Goal: Book appointment/travel/reservation

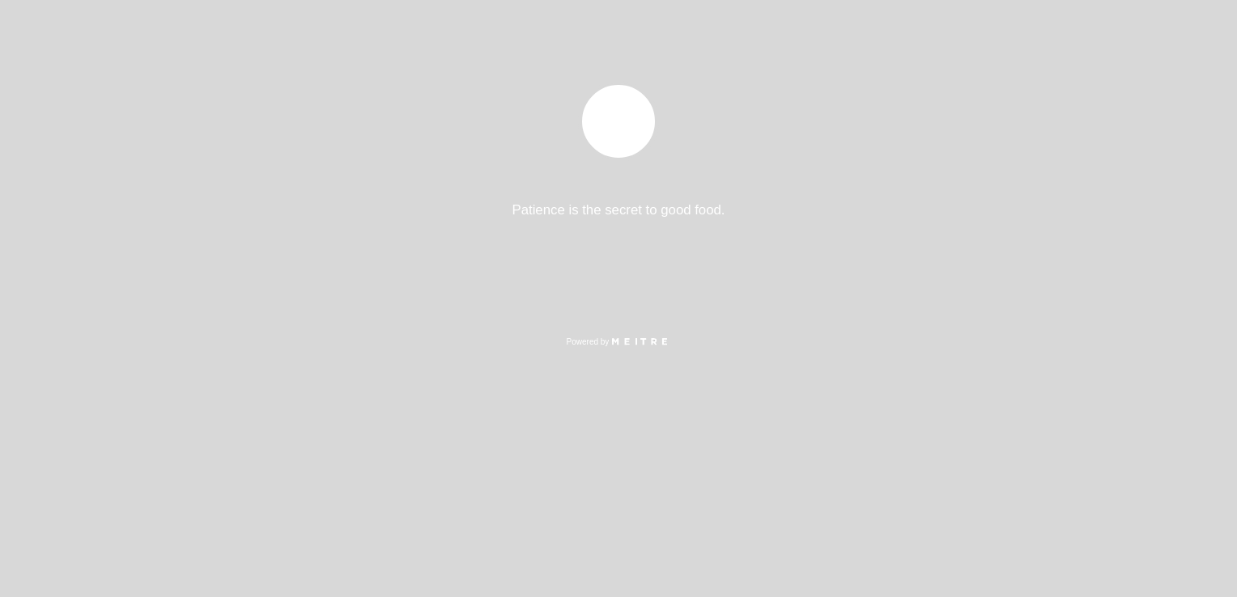
select select "es"
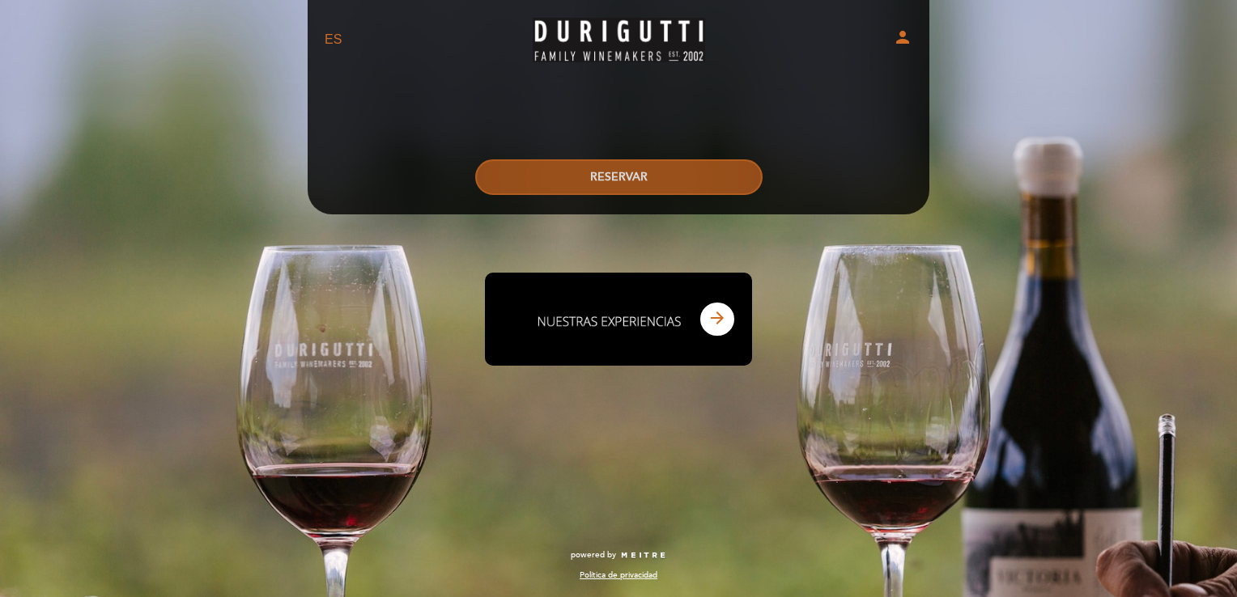
click at [512, 183] on button "RESERVAR" at bounding box center [618, 177] width 287 height 36
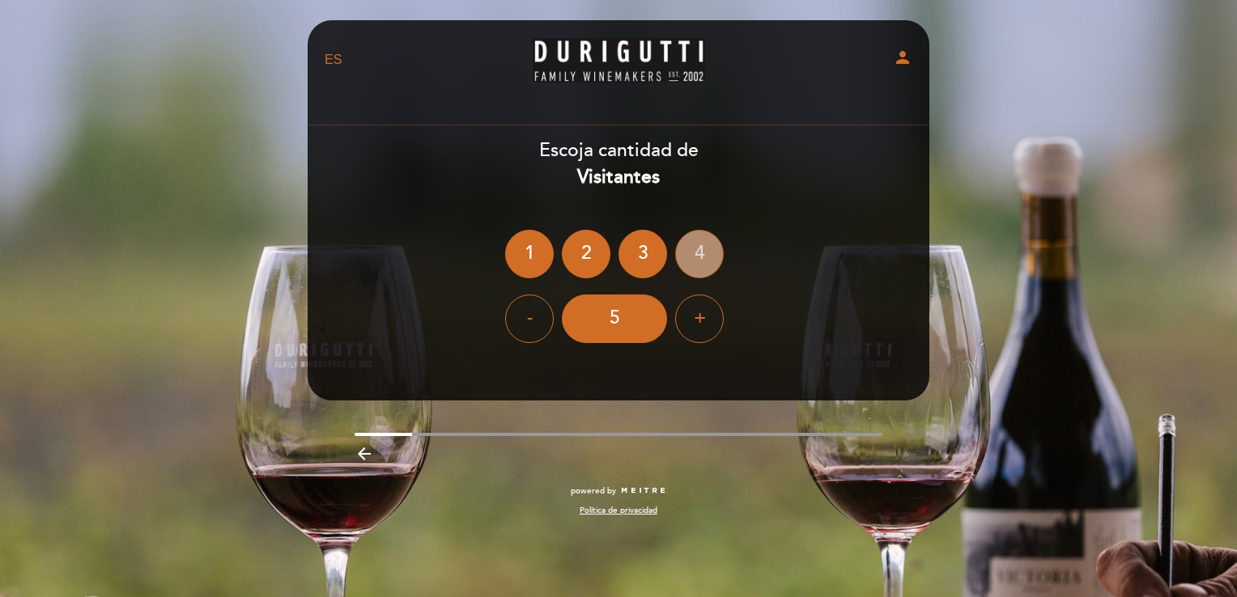
click at [693, 253] on div "4" at bounding box center [699, 254] width 49 height 49
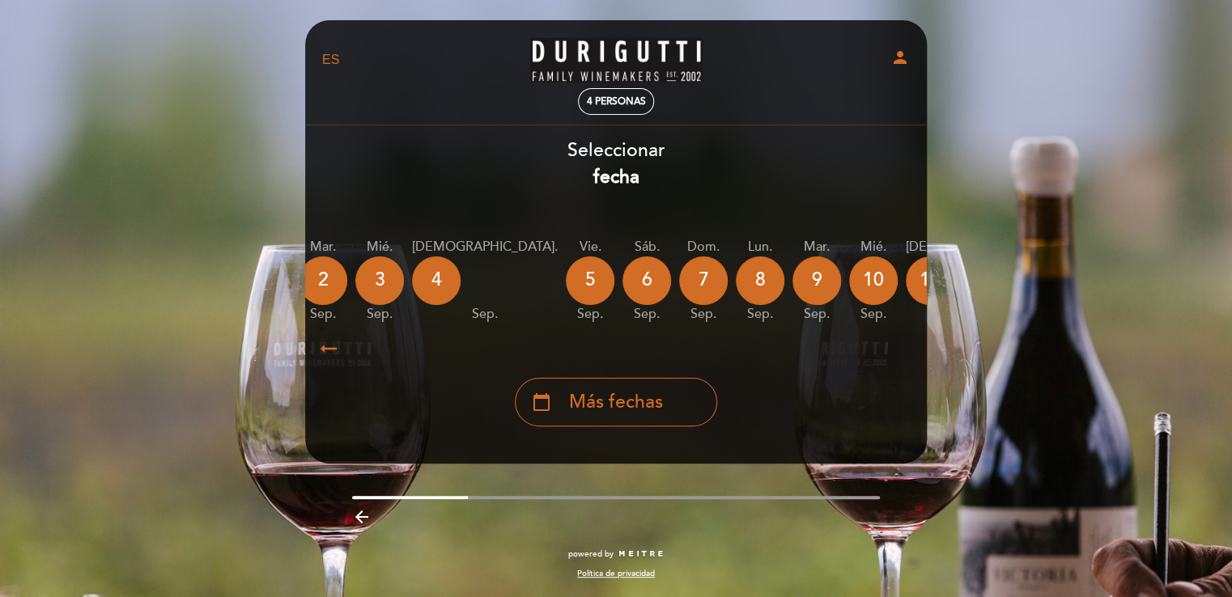
scroll to position [0, 476]
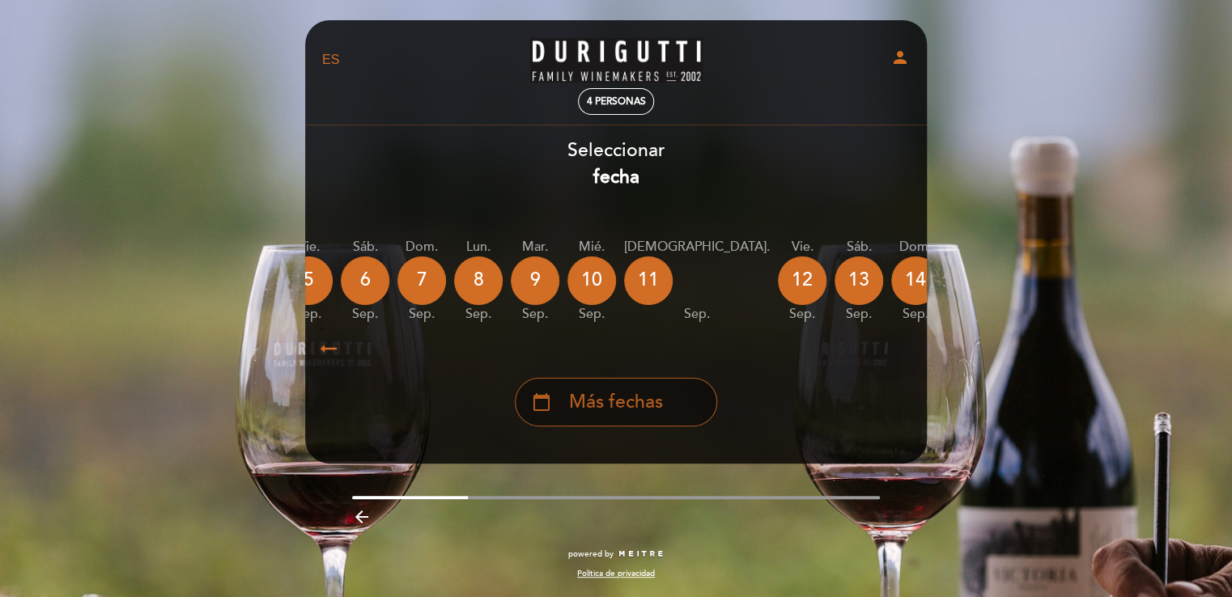
click at [696, 410] on div "calendar_today Más fechas" at bounding box center [616, 402] width 202 height 49
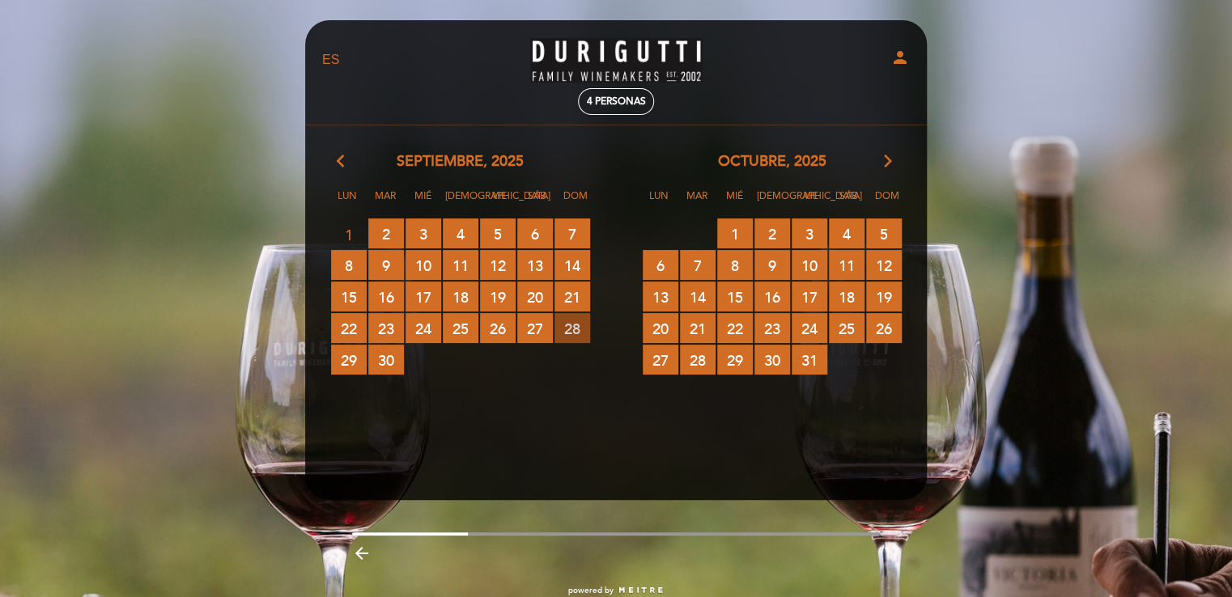
click at [577, 333] on span "28 RESERVAS DISPONIBLES" at bounding box center [572, 328] width 36 height 30
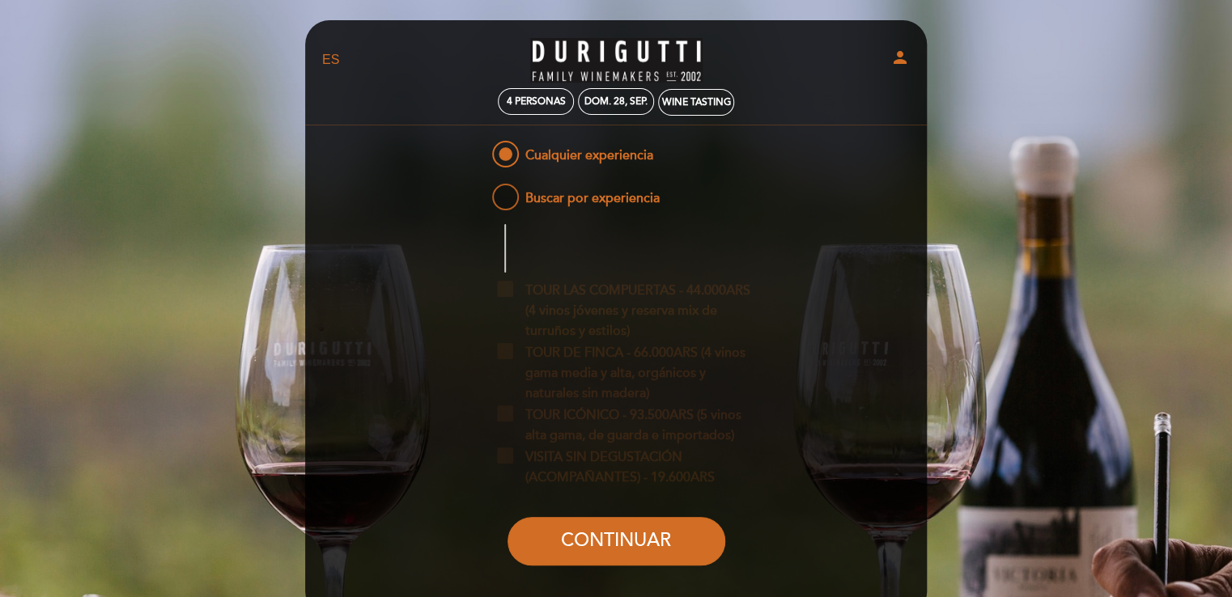
click at [651, 201] on span "Buscar por experiencia" at bounding box center [574, 191] width 171 height 20
click at [483, 191] on input "Buscar por experiencia" at bounding box center [478, 186] width 11 height 11
radio input "false"
radio input "true"
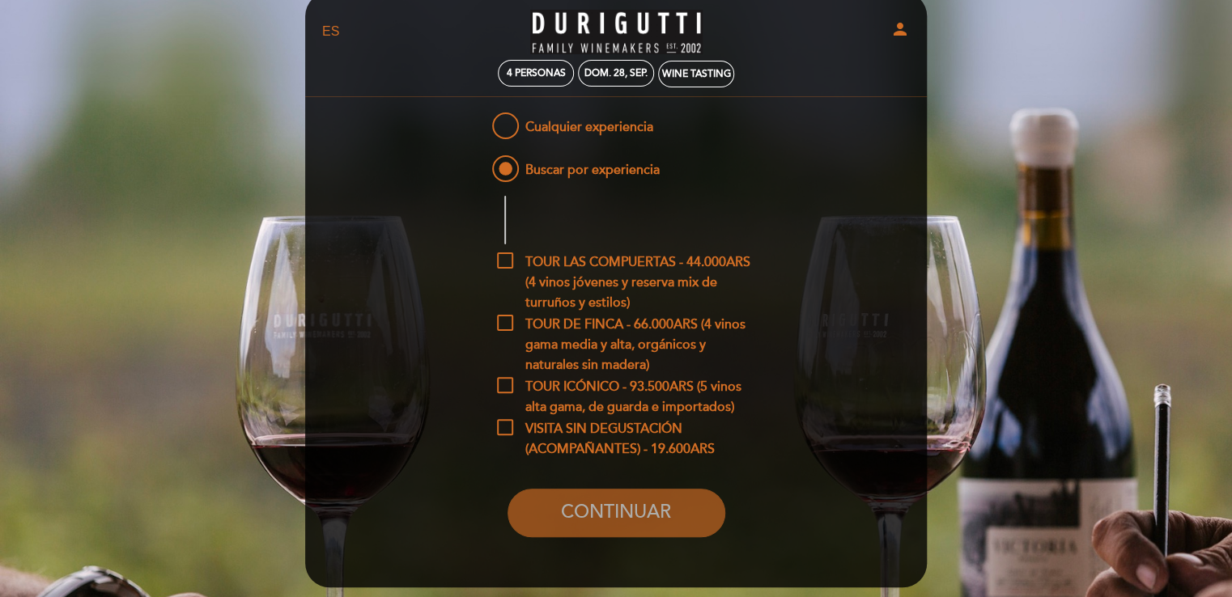
scroll to position [26, 0]
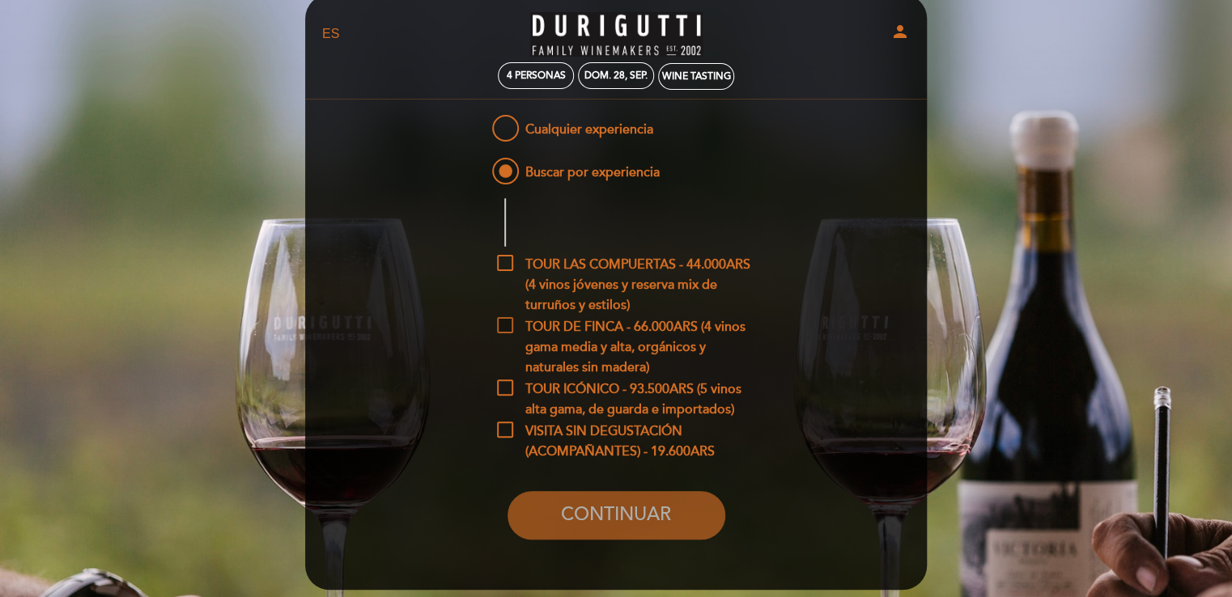
click at [508, 330] on span "TOUR DE FINCA - 66.000ARS (4 vinos gama media y alta, orgánicos y naturales sin…" at bounding box center [628, 327] width 263 height 20
click at [508, 328] on input "TOUR DE FINCA - 66.000ARS (4 vinos gama media y alta, orgánicos y naturales sin…" at bounding box center [502, 322] width 11 height 11
checkbox input "true"
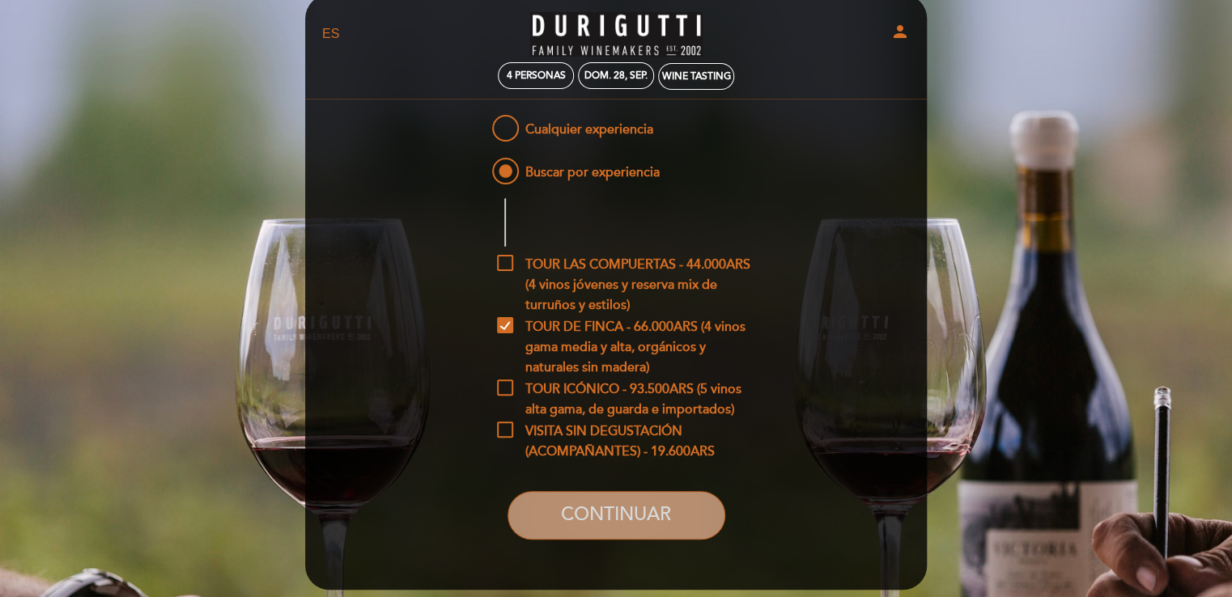
click at [599, 510] on button "CONTINUAR" at bounding box center [617, 515] width 218 height 49
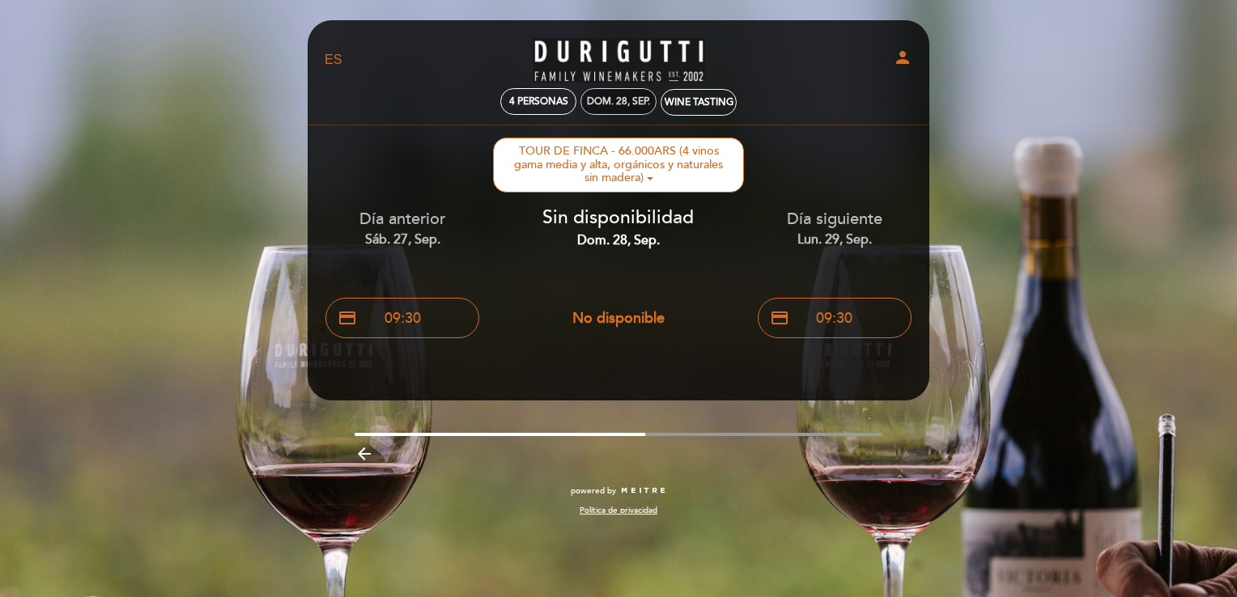
click at [638, 99] on div "dom. 28, sep." at bounding box center [618, 102] width 63 height 12
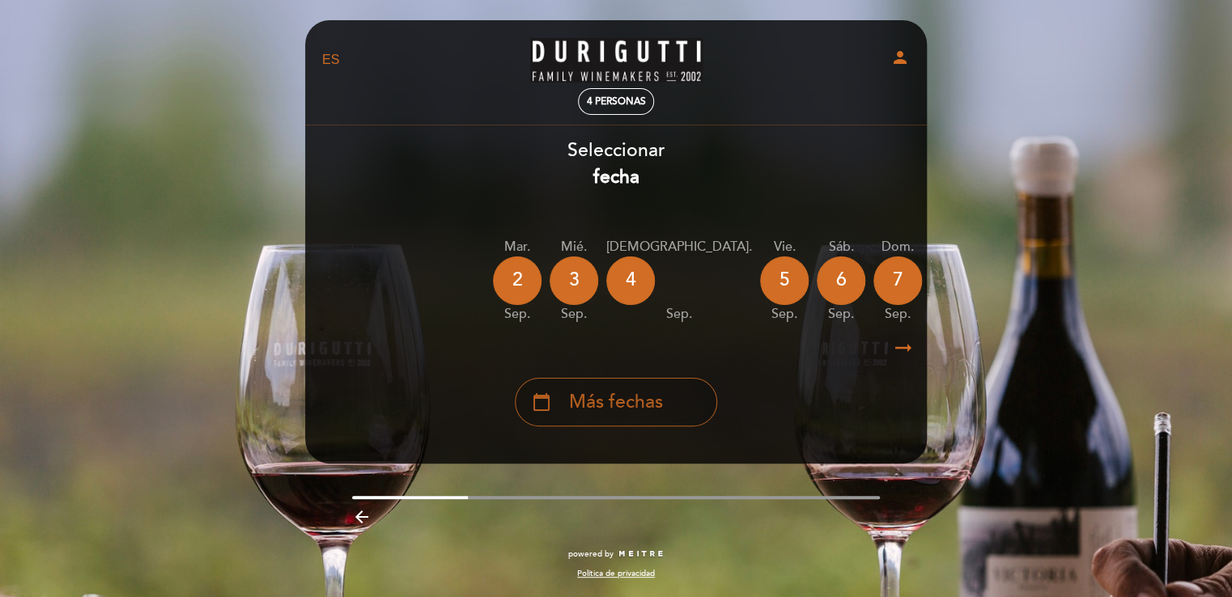
click at [627, 393] on span "Más fechas" at bounding box center [616, 402] width 94 height 27
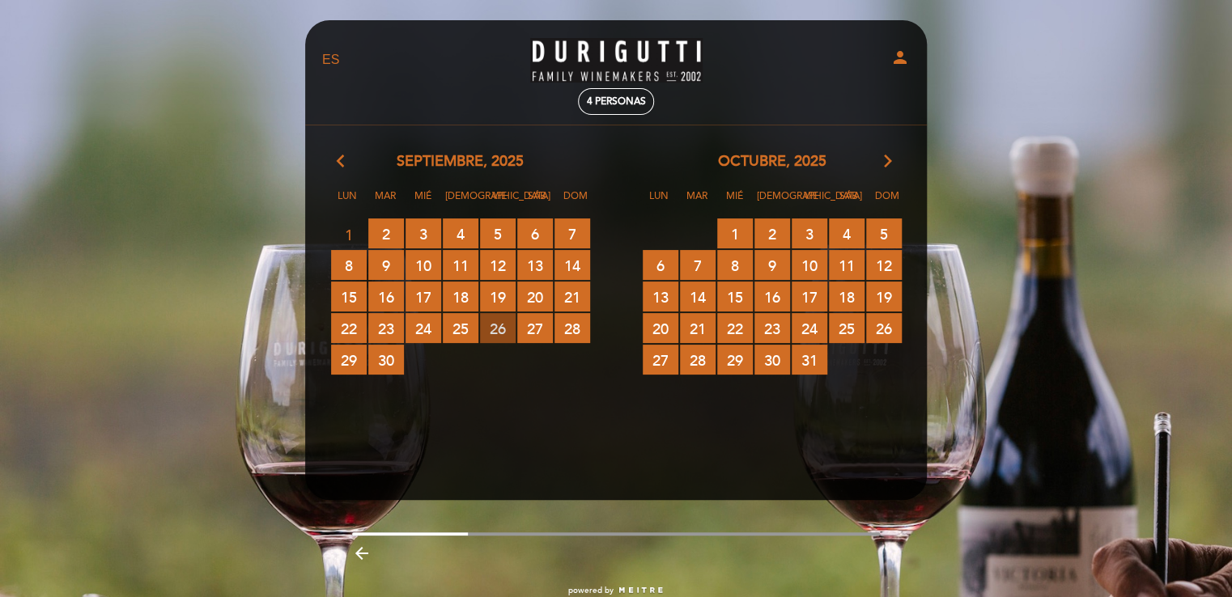
click at [505, 330] on span "26 RESERVAS DISPONIBLES" at bounding box center [498, 328] width 36 height 30
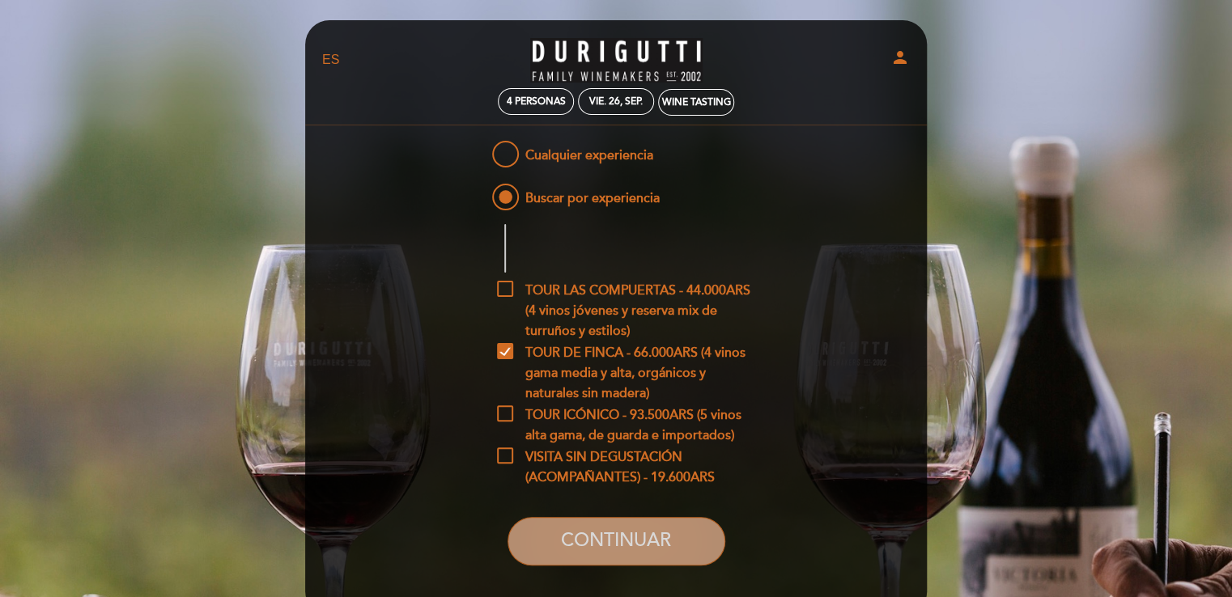
click at [566, 545] on button "CONTINUAR" at bounding box center [617, 541] width 218 height 49
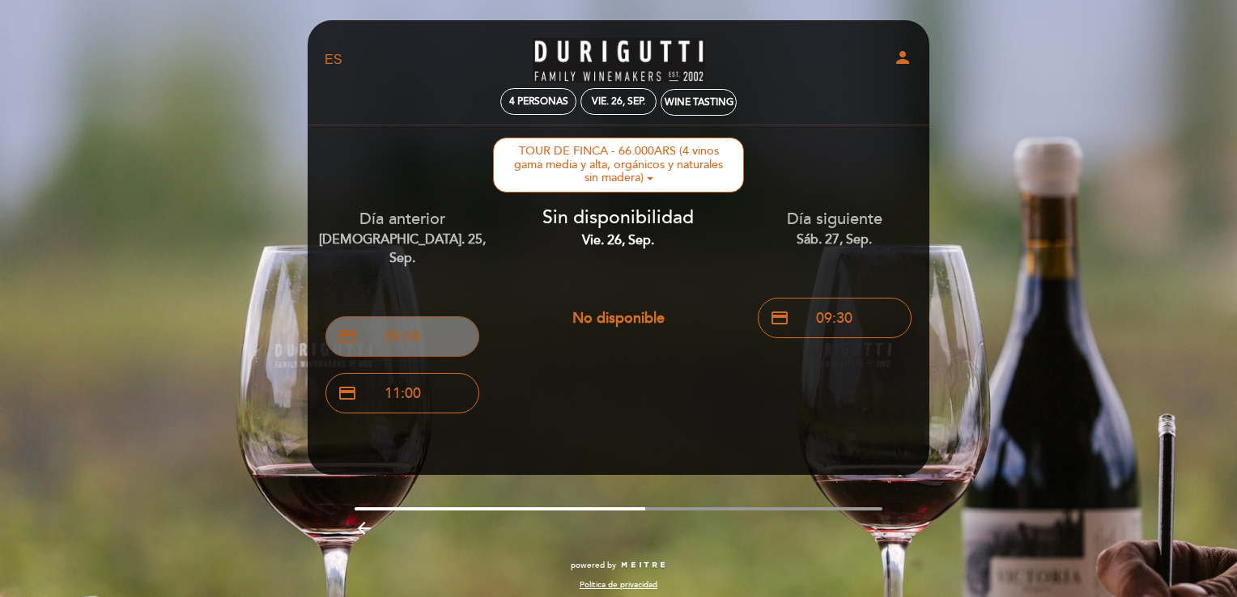
click at [414, 316] on button "credit_card 09:30" at bounding box center [402, 336] width 154 height 40
click at [614, 99] on div "[DEMOGRAPHIC_DATA]. 25, sep." at bounding box center [618, 102] width 144 height 12
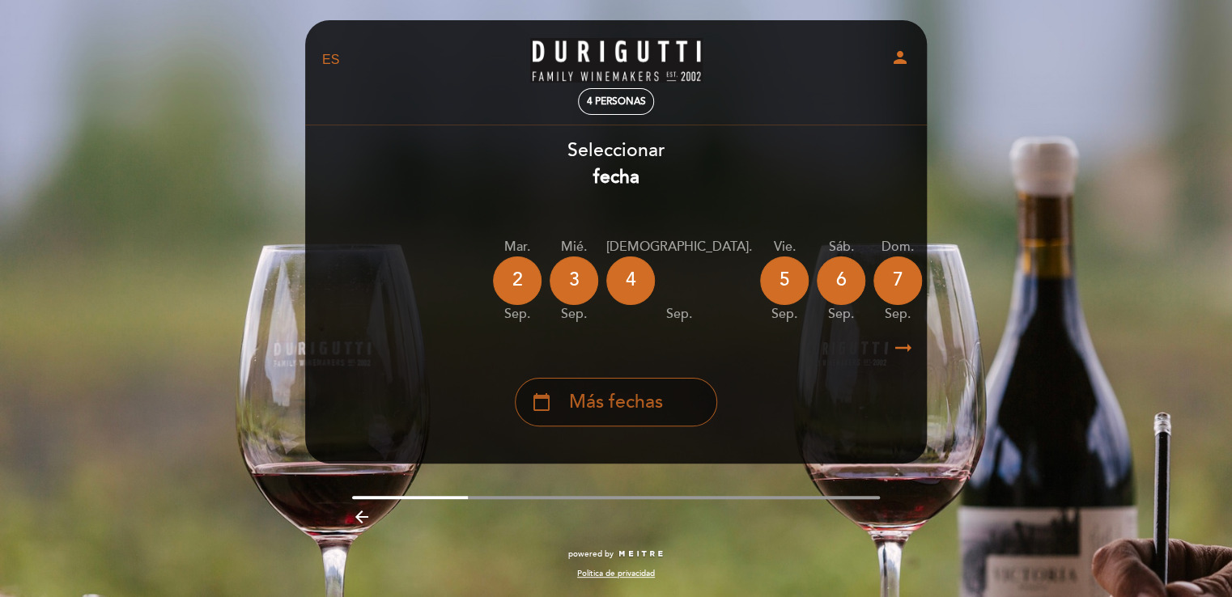
click at [614, 406] on span "Más fechas" at bounding box center [616, 402] width 94 height 27
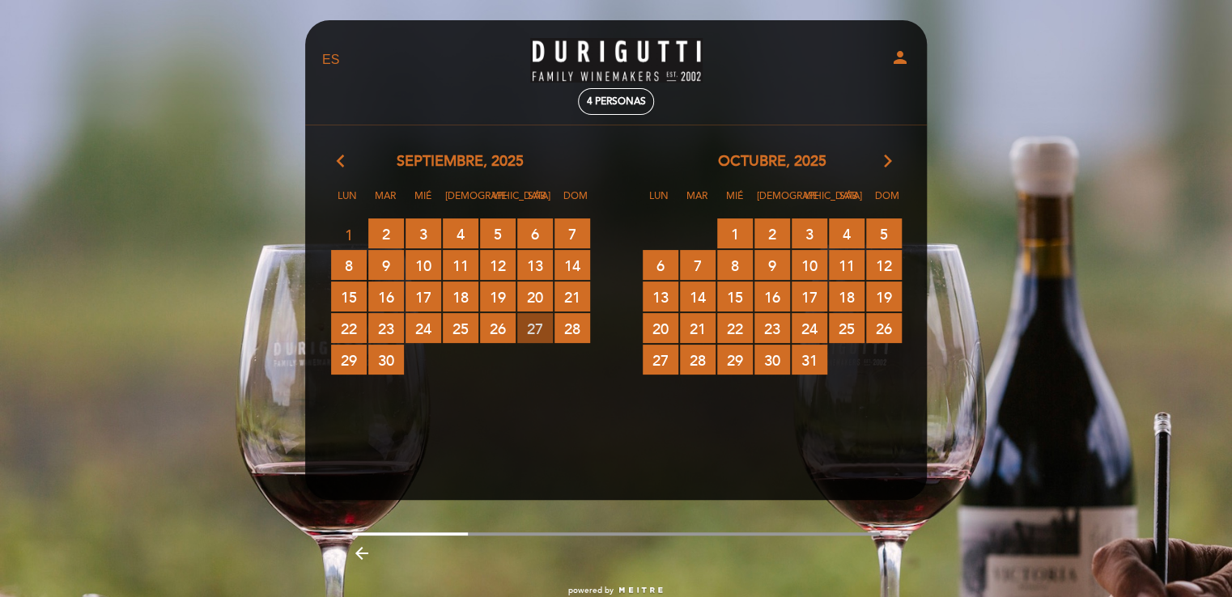
click at [533, 325] on span "27 RESERVAS DISPONIBLES" at bounding box center [535, 328] width 36 height 30
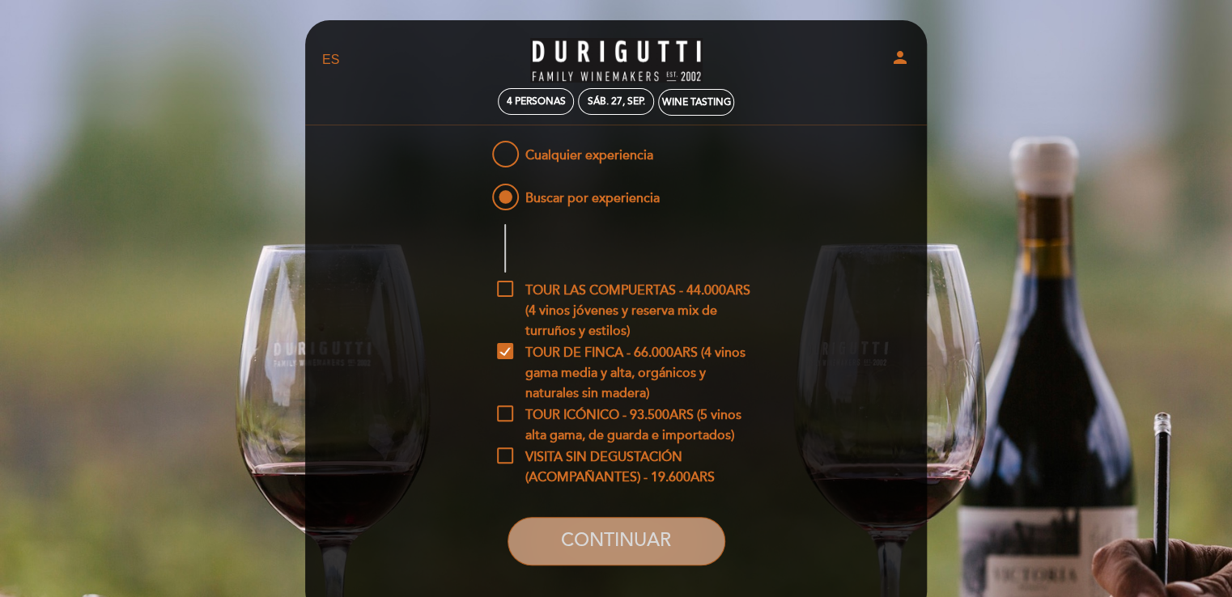
click at [675, 533] on button "CONTINUAR" at bounding box center [617, 541] width 218 height 49
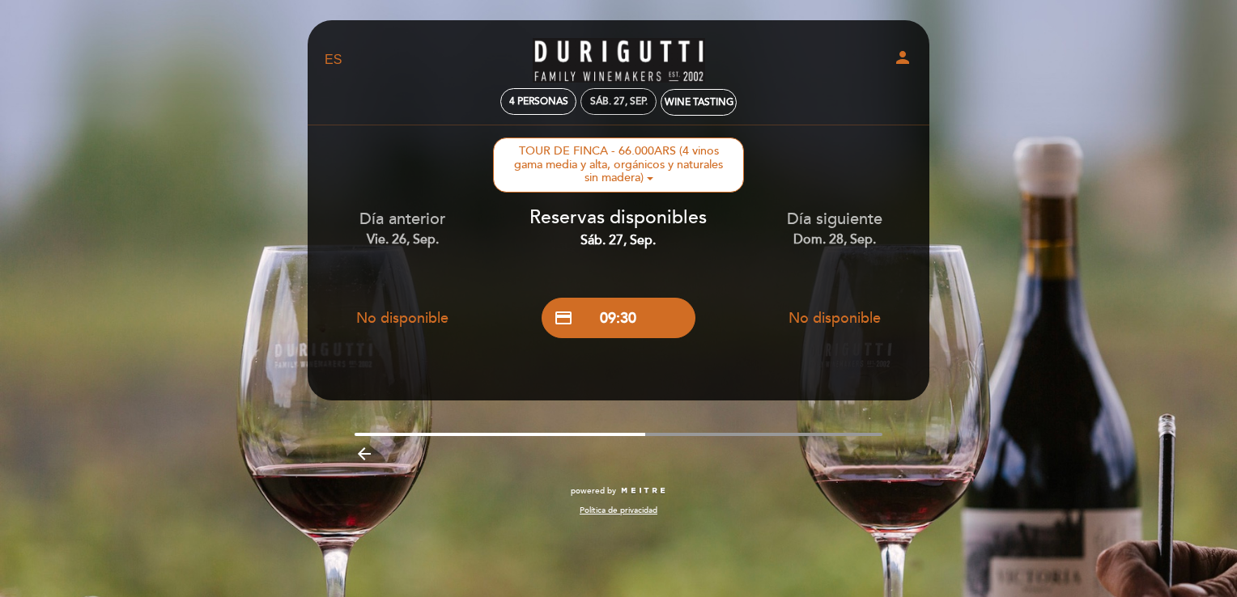
click at [638, 100] on div "sáb. 27, sep." at bounding box center [618, 102] width 57 height 12
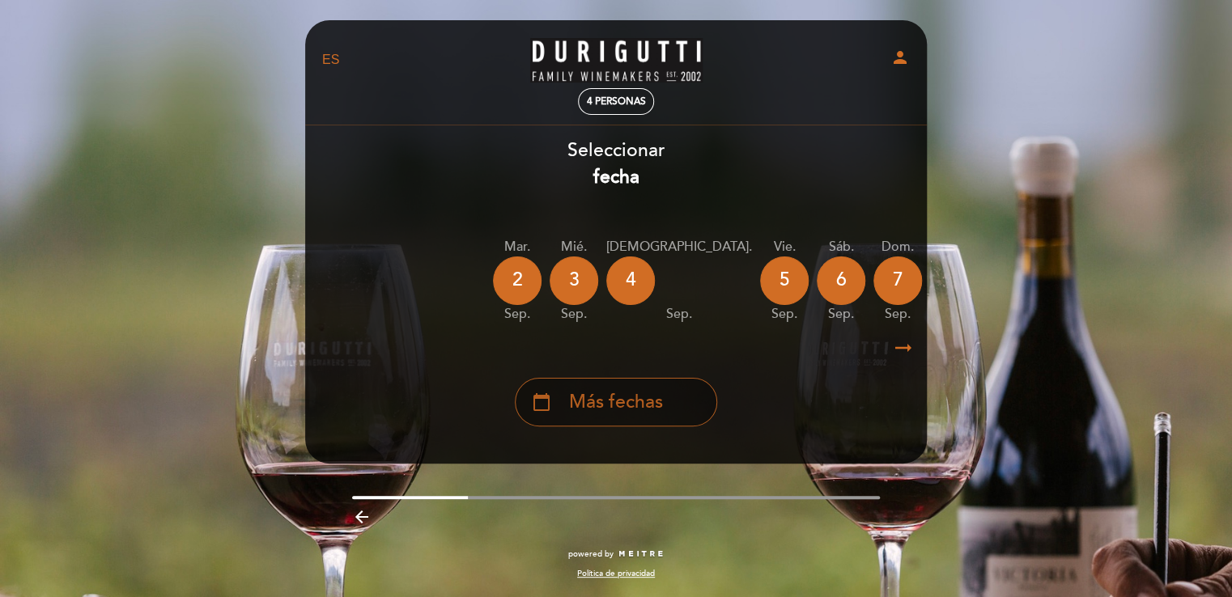
click at [588, 390] on div "calendar_today Más fechas" at bounding box center [616, 402] width 202 height 49
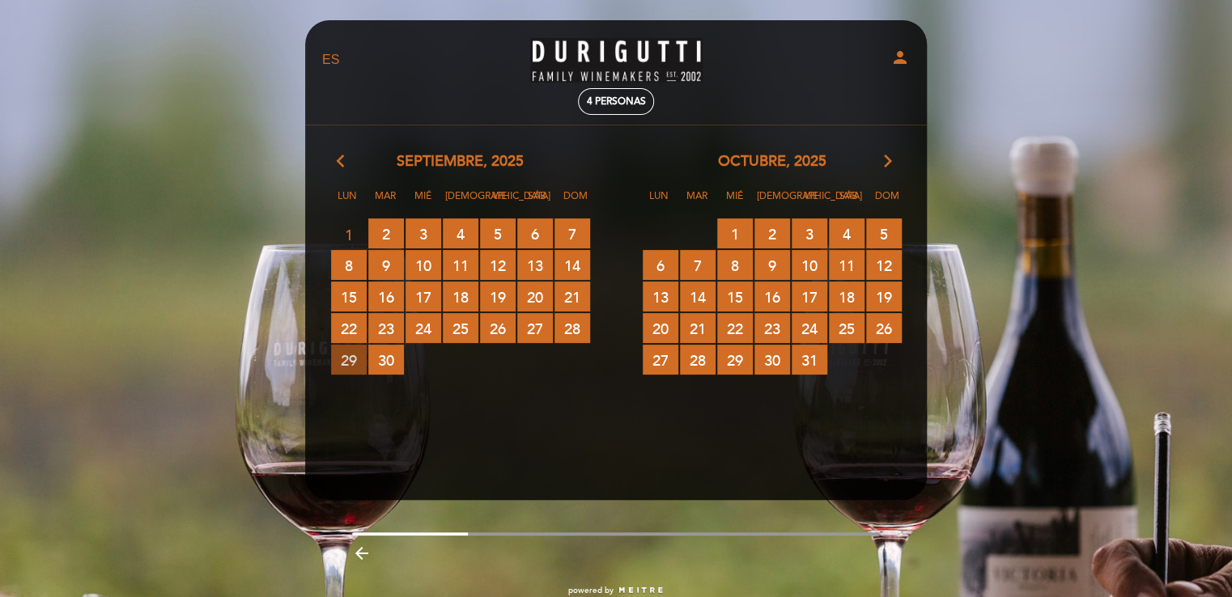
click at [346, 356] on span "29 RESERVAS DISPONIBLES" at bounding box center [349, 360] width 36 height 30
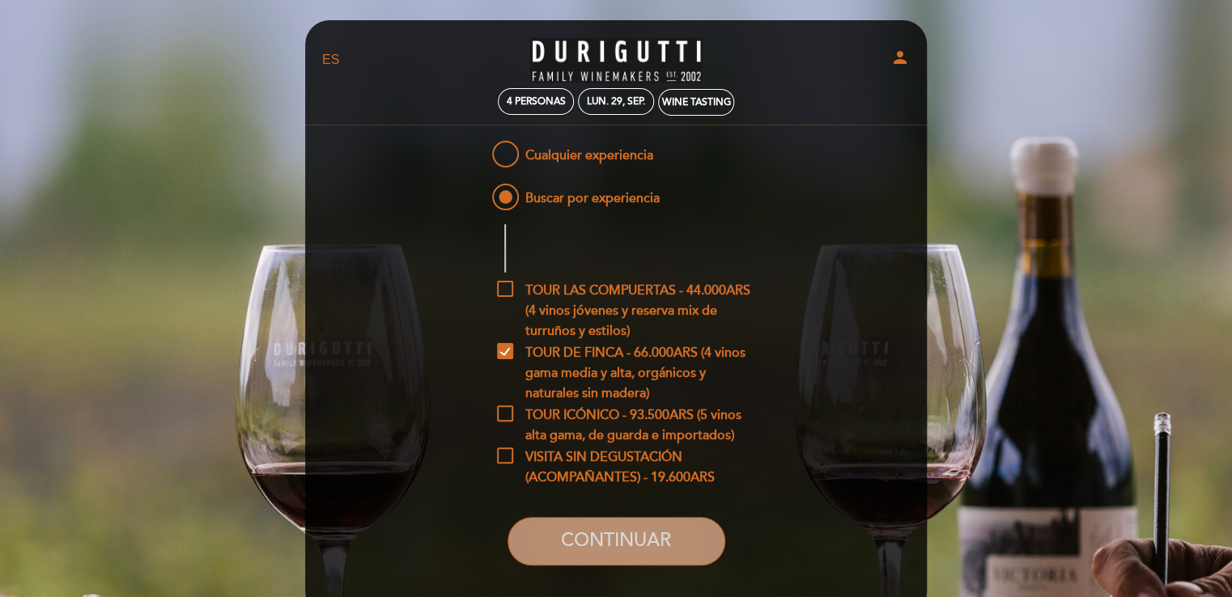
click at [580, 552] on button "CONTINUAR" at bounding box center [617, 541] width 218 height 49
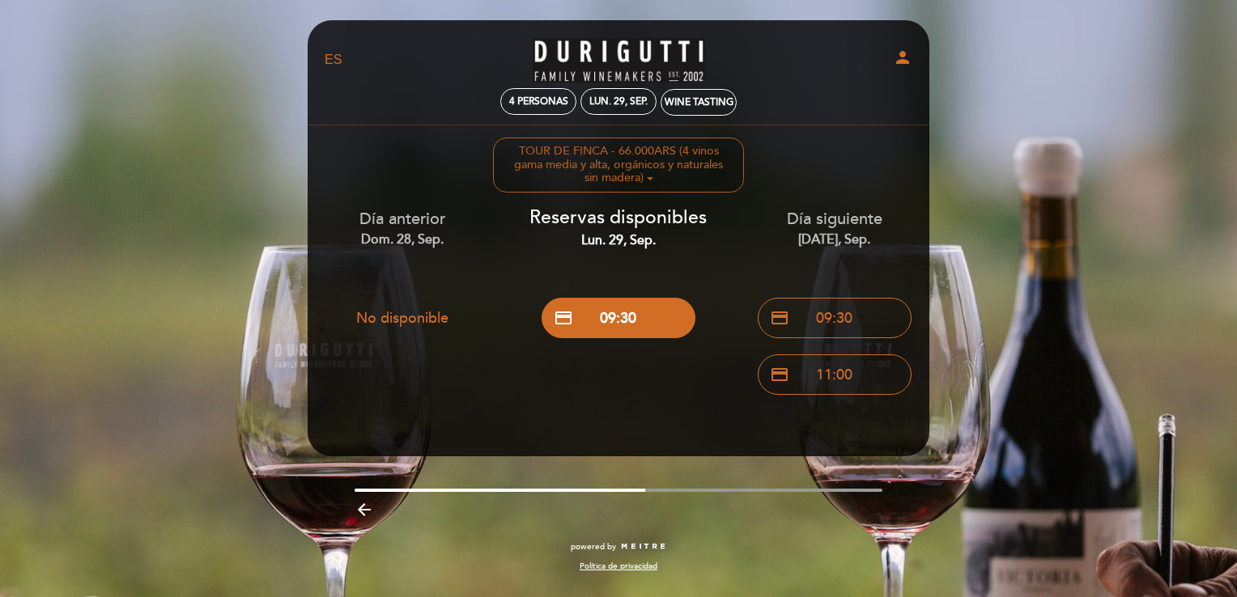
click at [649, 180] on span at bounding box center [650, 178] width 6 height 3
checkbox input "true"
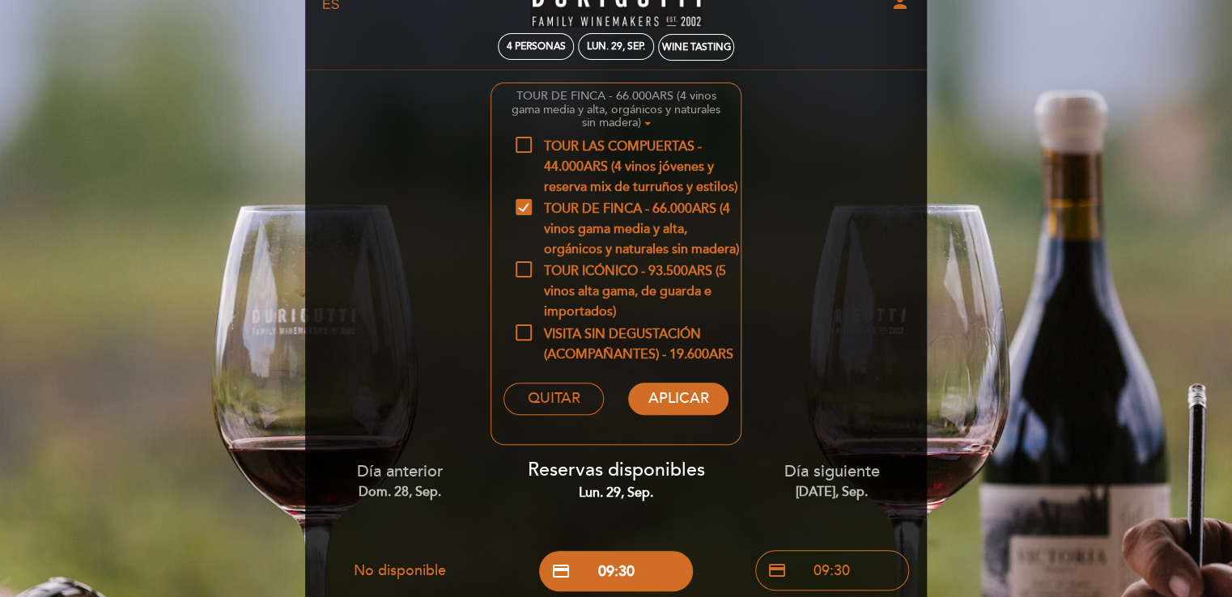
scroll to position [54, 0]
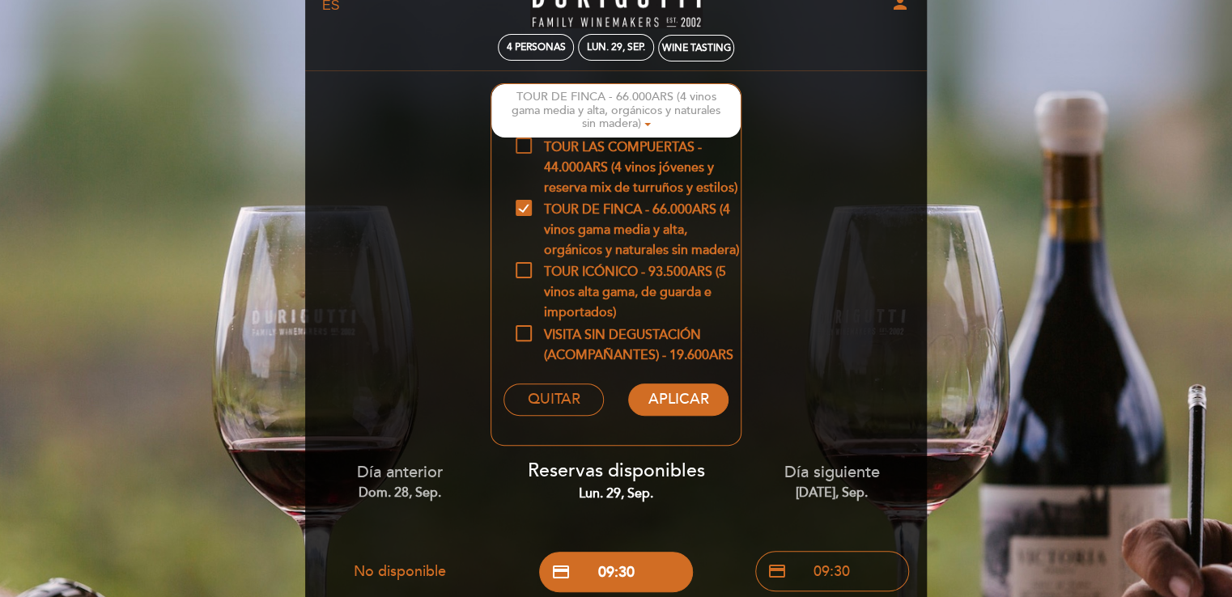
click at [521, 142] on span "TOUR LAS COMPUERTAS - 44.000ARS (4 vinos jóvenes y reserva mix de turruños y es…" at bounding box center [628, 148] width 225 height 20
click at [521, 142] on input "TOUR LAS COMPUERTAS - 44.000ARS (4 vinos jóvenes y reserva mix de turruños y es…" at bounding box center [521, 143] width 11 height 11
checkbox input "true"
click at [667, 406] on button "APLICAR" at bounding box center [678, 400] width 100 height 32
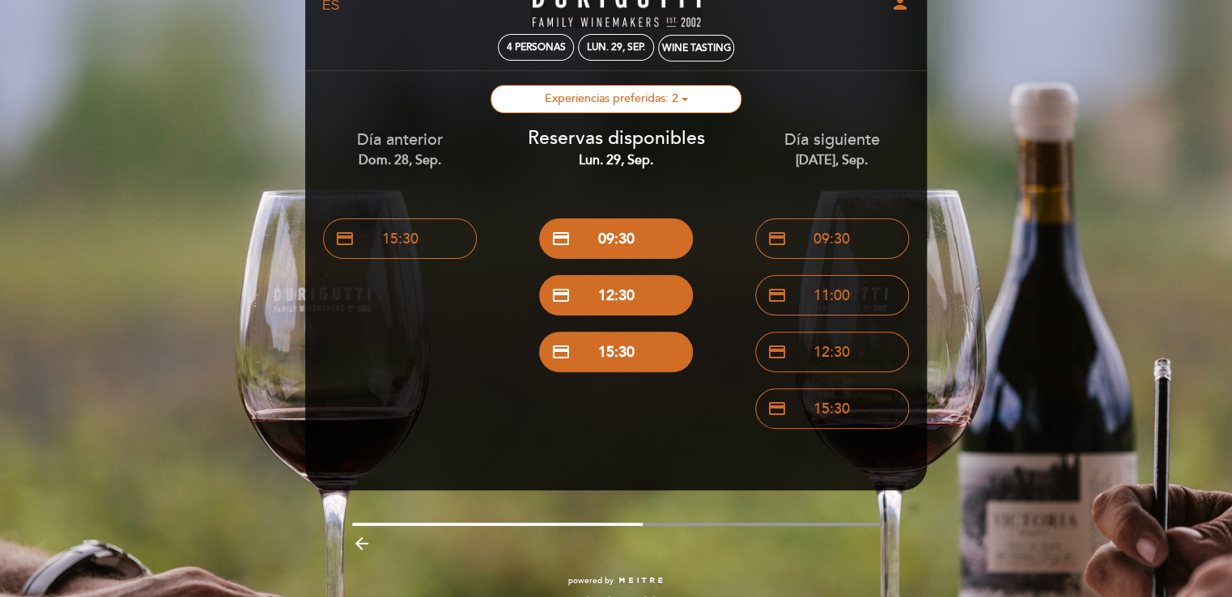
scroll to position [0, 0]
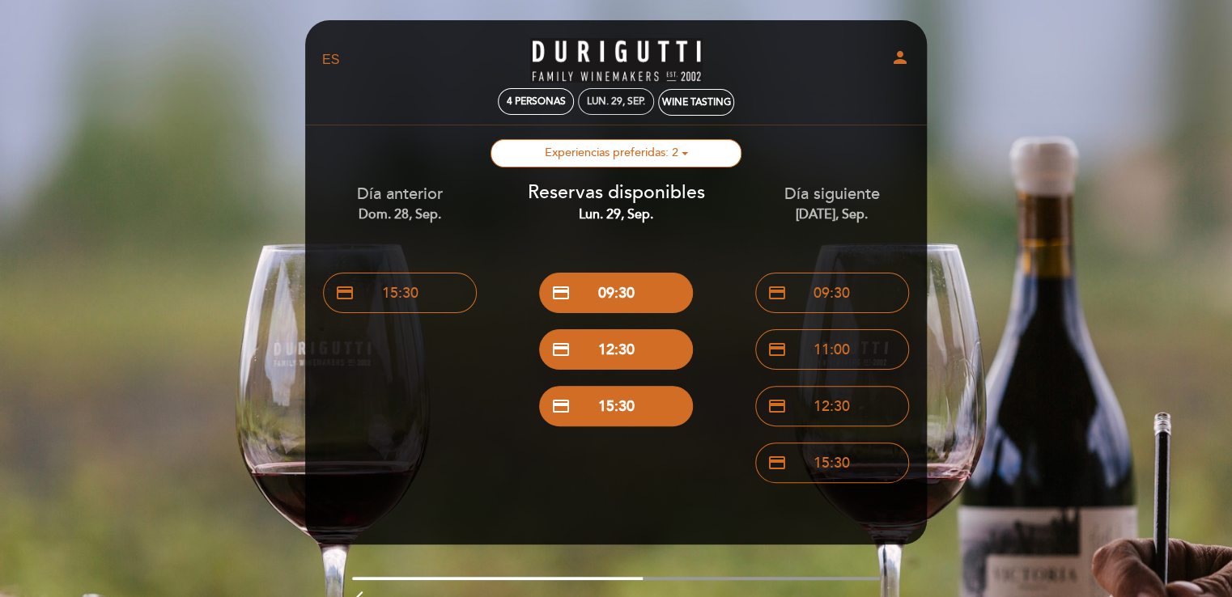
click at [624, 99] on div "lun. 29, sep." at bounding box center [616, 102] width 58 height 12
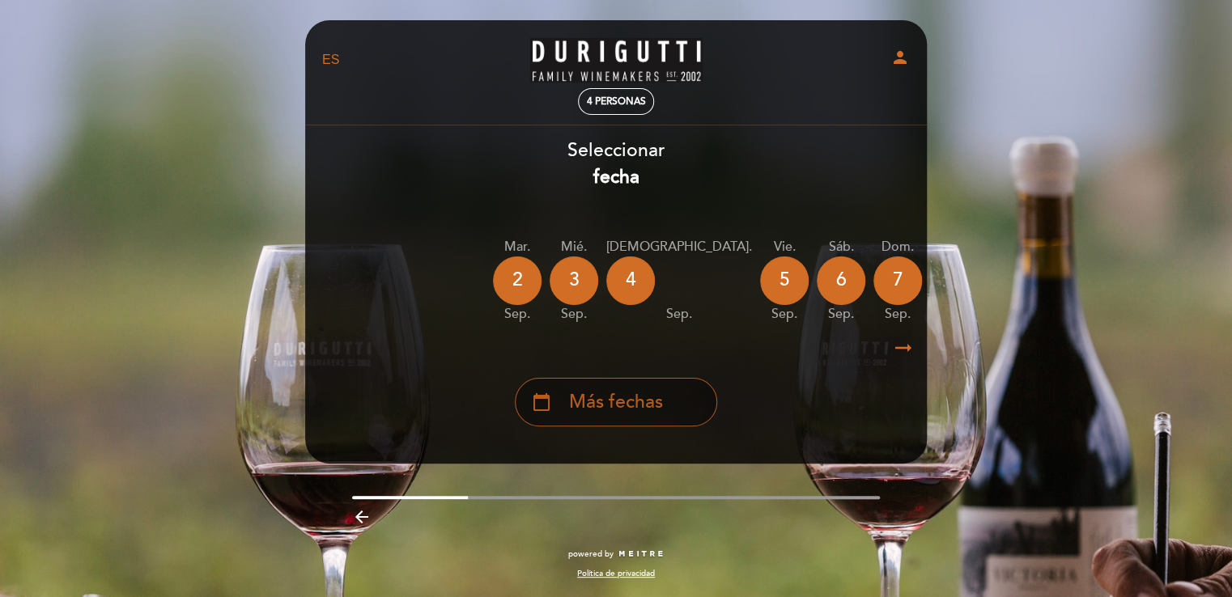
click at [592, 397] on span "Más fechas" at bounding box center [616, 402] width 94 height 27
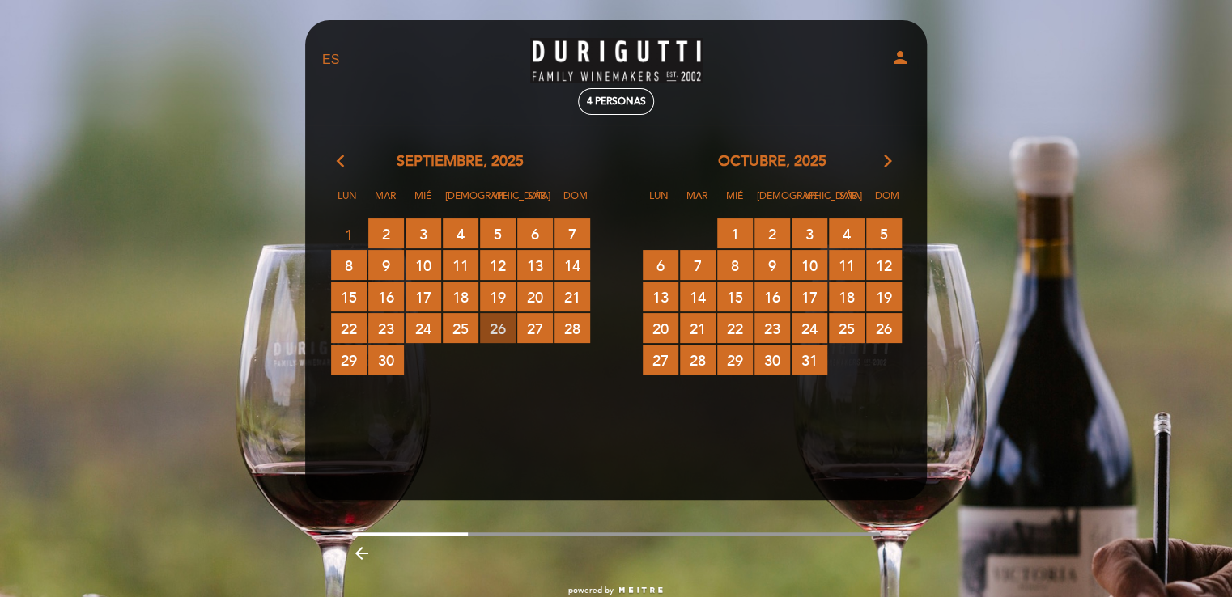
click at [499, 329] on span "26 RESERVAS DISPONIBLES" at bounding box center [498, 328] width 36 height 30
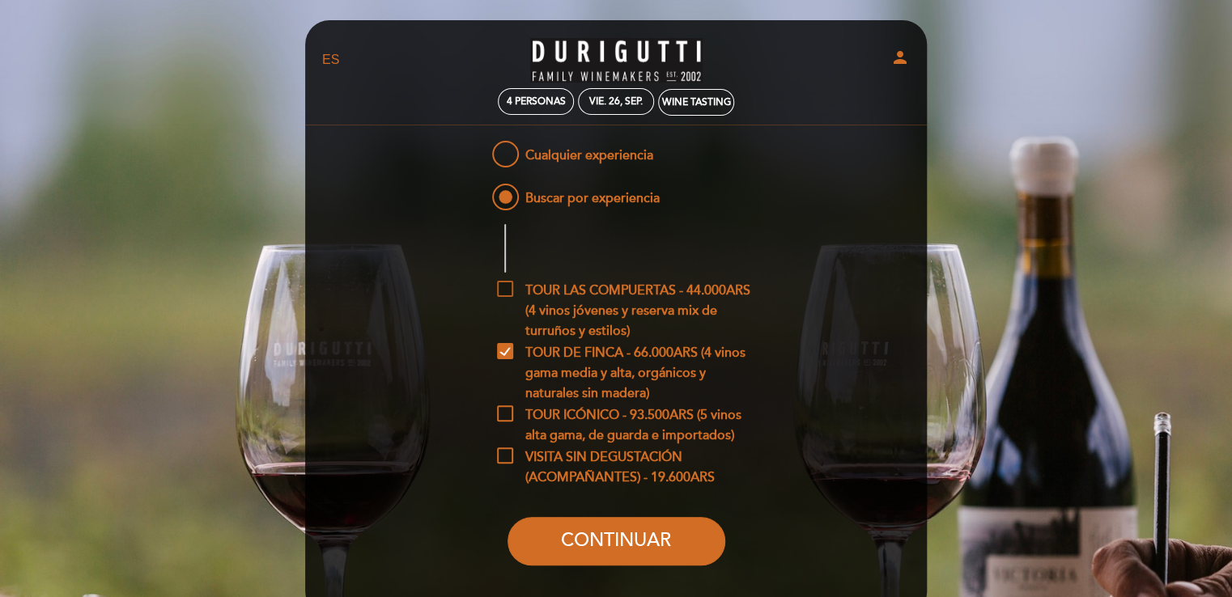
click at [516, 287] on span "TOUR LAS COMPUERTAS - 44.000ARS (4 vinos jóvenes y reserva mix de turruños y es…" at bounding box center [628, 291] width 263 height 20
click at [508, 287] on input "TOUR LAS COMPUERTAS - 44.000ARS (4 vinos jóvenes y reserva mix de turruños y es…" at bounding box center [502, 286] width 11 height 11
checkbox input "true"
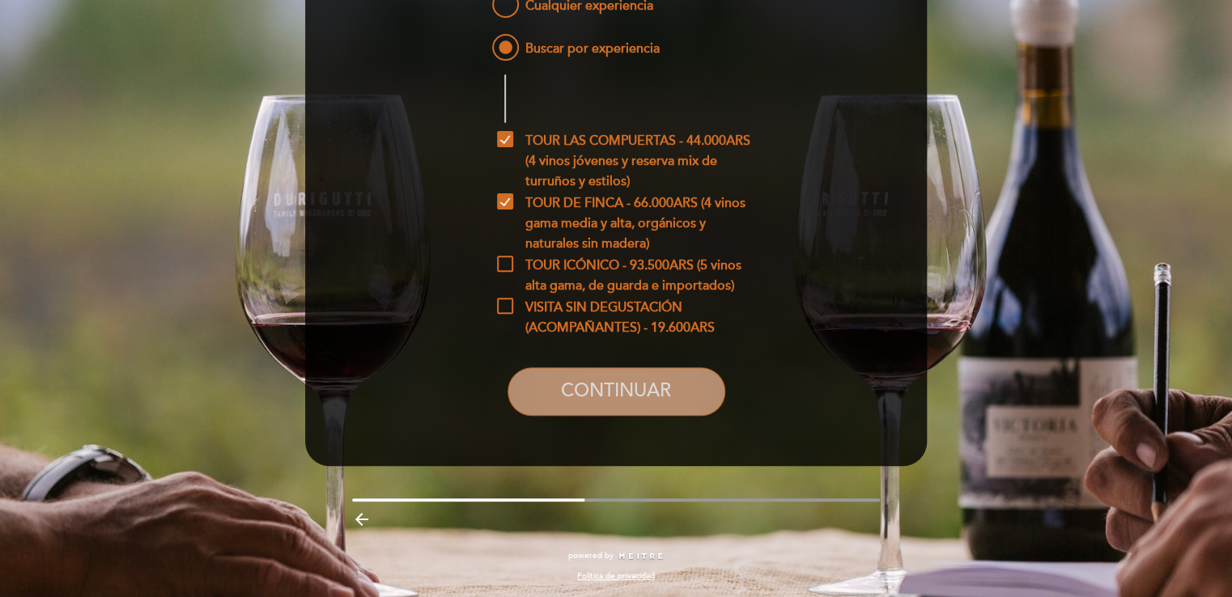
click at [611, 387] on button "CONTINUAR" at bounding box center [617, 391] width 218 height 49
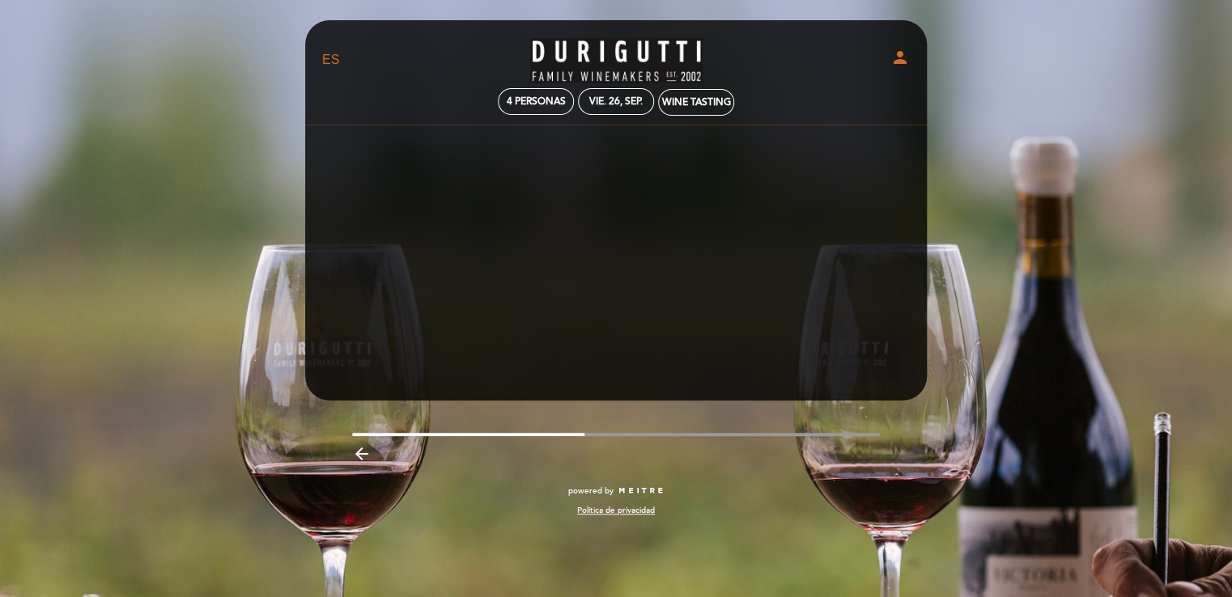
scroll to position [0, 0]
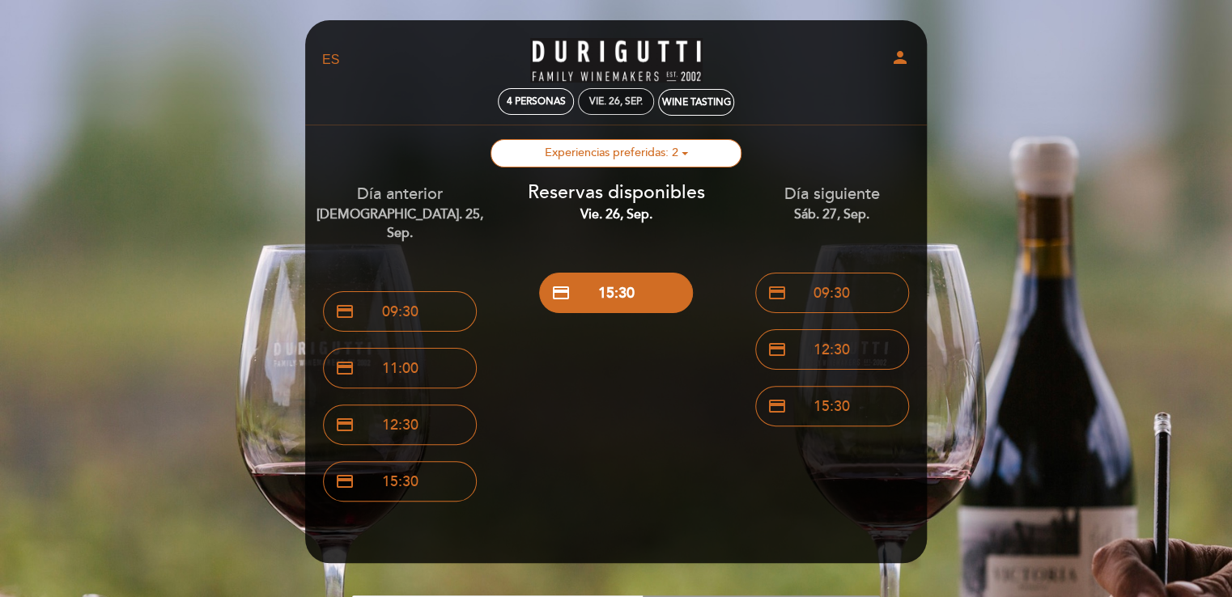
click at [635, 100] on div "vie. 26, sep." at bounding box center [615, 102] width 53 height 12
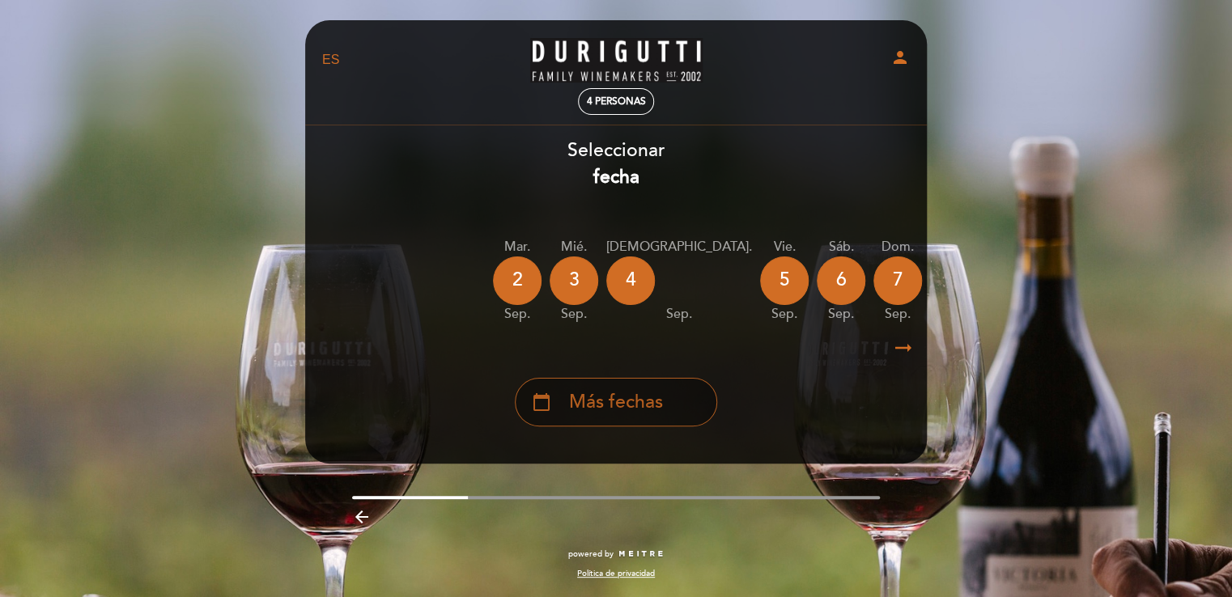
click at [635, 406] on span "Más fechas" at bounding box center [616, 402] width 94 height 27
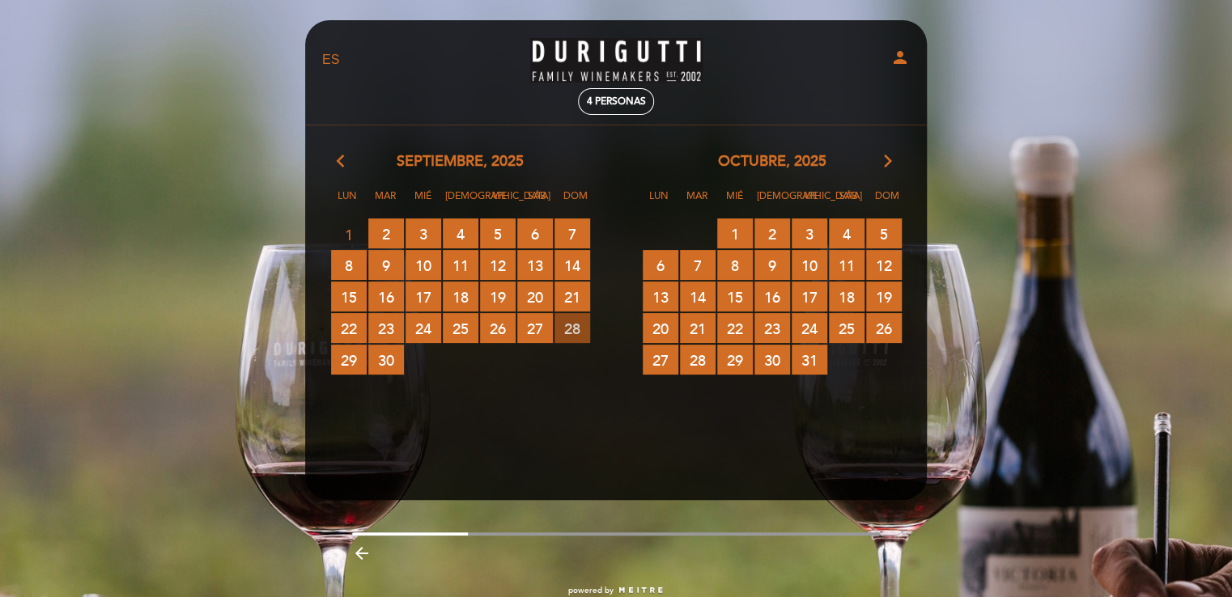
click at [584, 323] on span "28 RESERVAS DISPONIBLES" at bounding box center [572, 328] width 36 height 30
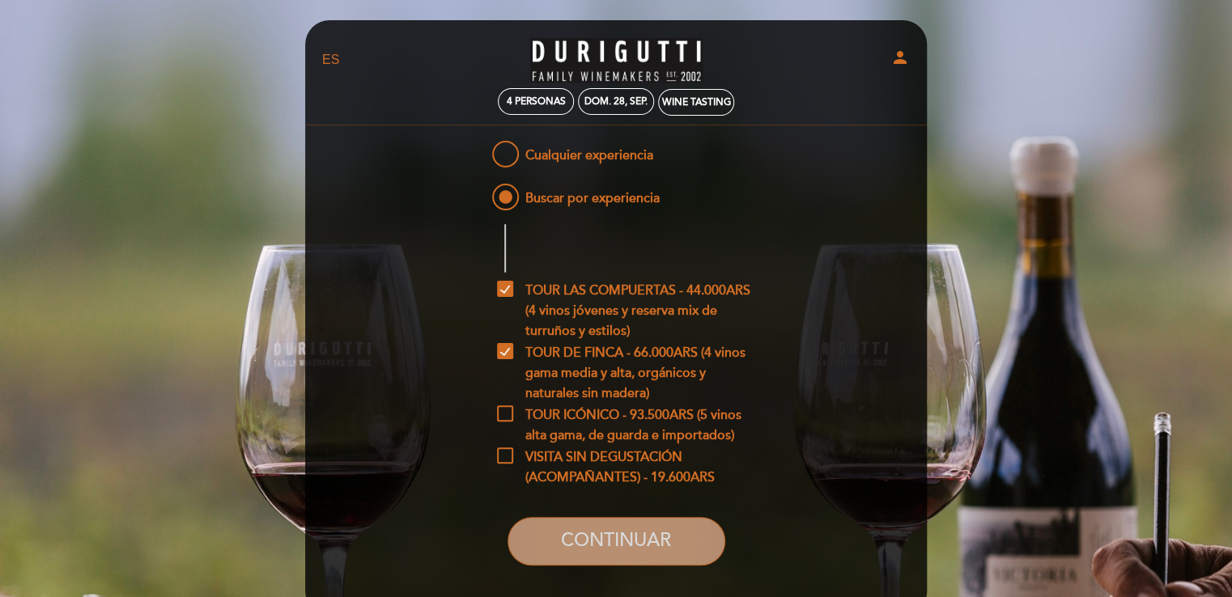
click at [602, 538] on button "CONTINUAR" at bounding box center [617, 541] width 218 height 49
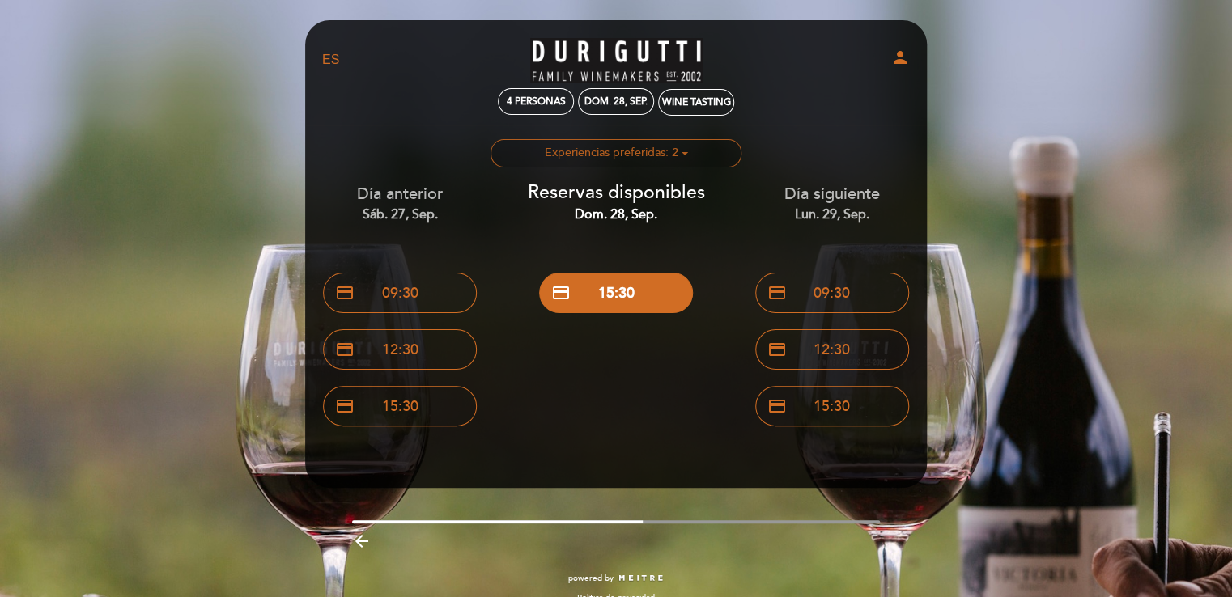
click at [696, 152] on button "Seleccionar experiencia Experiencias preferidas: 2" at bounding box center [616, 153] width 251 height 28
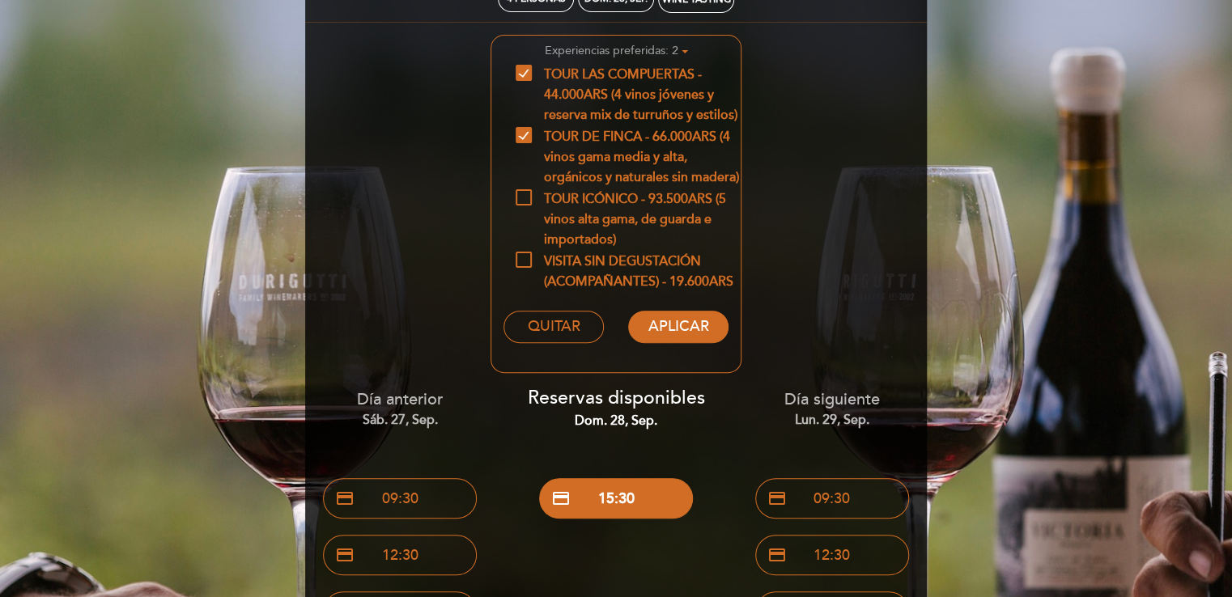
scroll to position [102, 0]
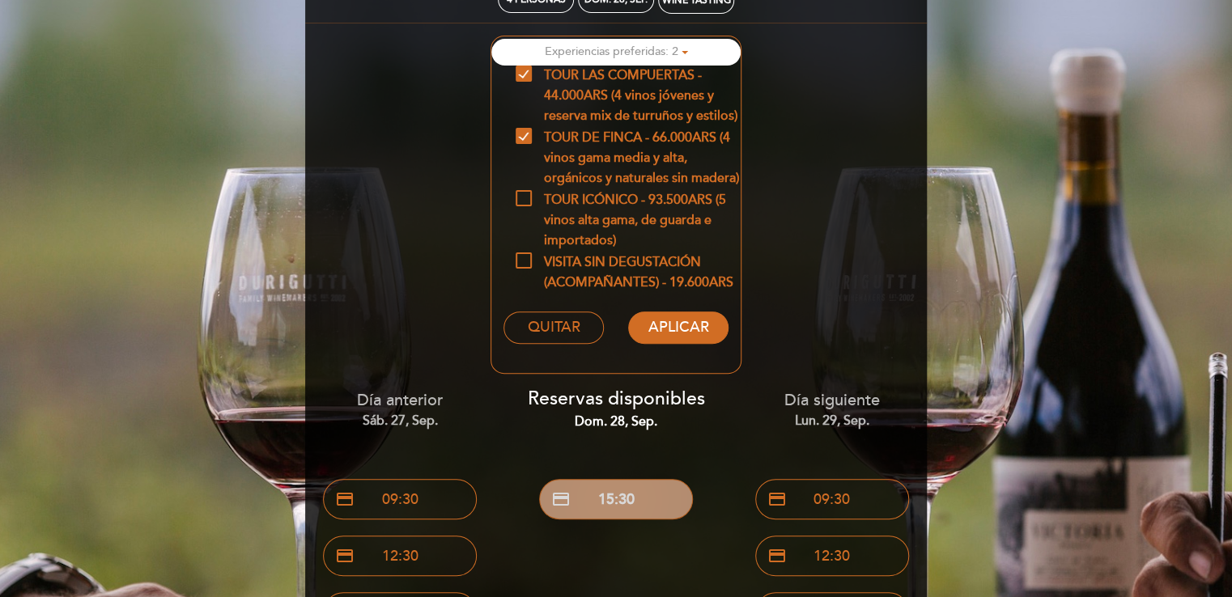
click at [634, 503] on button "credit_card 15:30" at bounding box center [616, 499] width 154 height 40
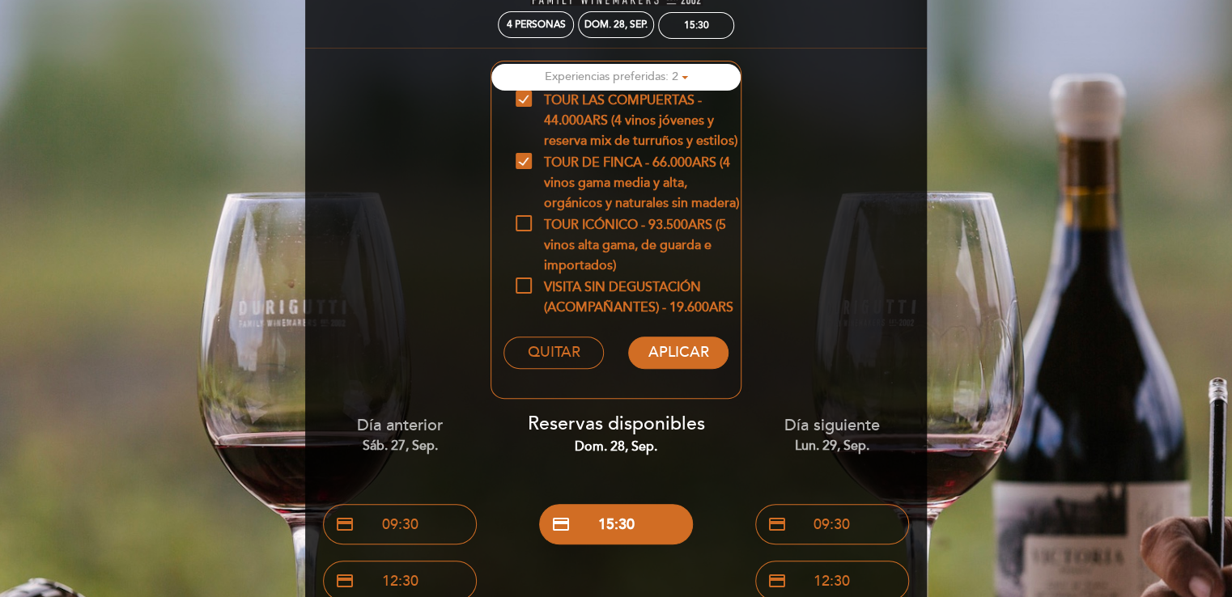
scroll to position [78, 0]
click at [518, 162] on span "TOUR DE FINCA - 66.000ARS (4 vinos gama media y alta, orgánicos y naturales sin…" at bounding box center [628, 162] width 225 height 20
click at [518, 162] on input "TOUR DE FINCA - 66.000ARS (4 vinos gama media y alta, orgánicos y naturales sin…" at bounding box center [521, 157] width 11 height 11
checkbox input "false"
click at [699, 352] on button "APLICAR" at bounding box center [678, 352] width 100 height 32
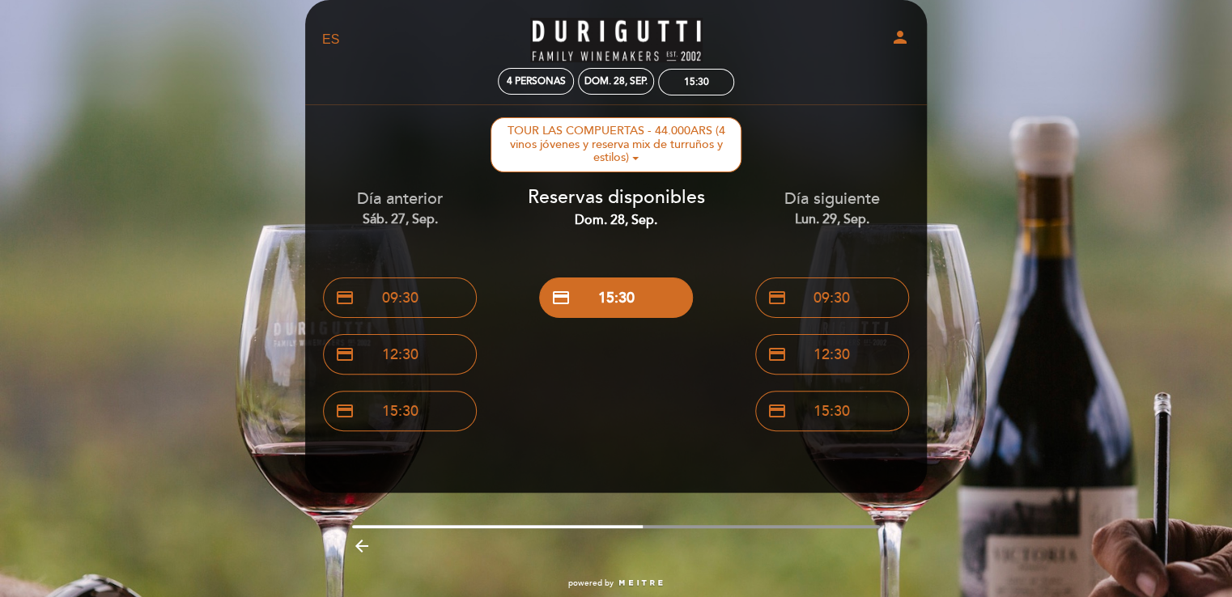
scroll to position [21, 0]
